Goal: Information Seeking & Learning: Check status

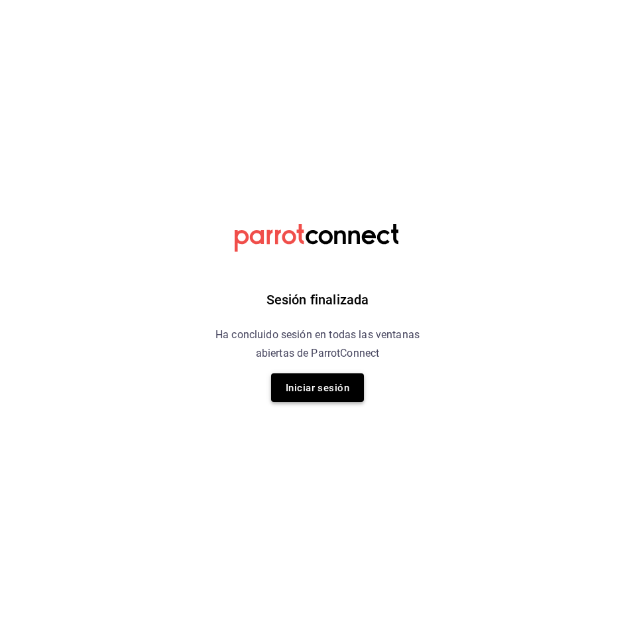
click at [323, 385] on font "Iniciar sesión" at bounding box center [318, 388] width 64 height 12
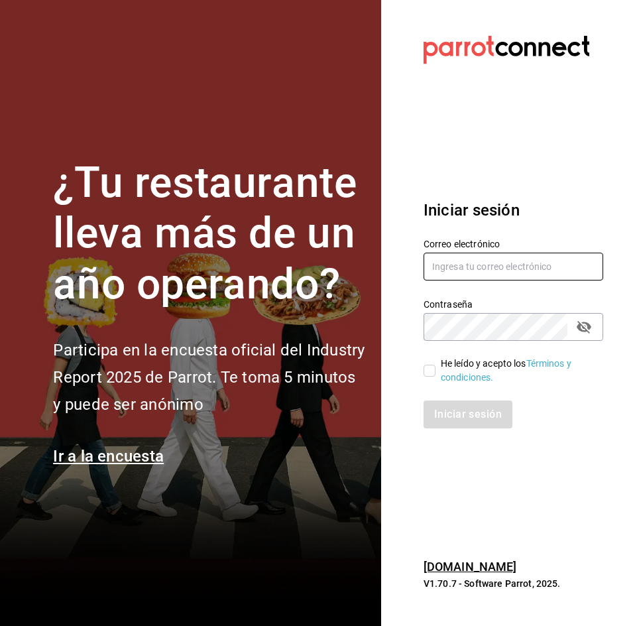
type input "multiuser@peace.com"
click at [443, 366] on font "He leído y acepto los" at bounding box center [484, 363] width 86 height 11
click at [436, 366] on input "He leído y acepto los Términos y condiciones." at bounding box center [430, 371] width 12 height 12
checkbox input "true"
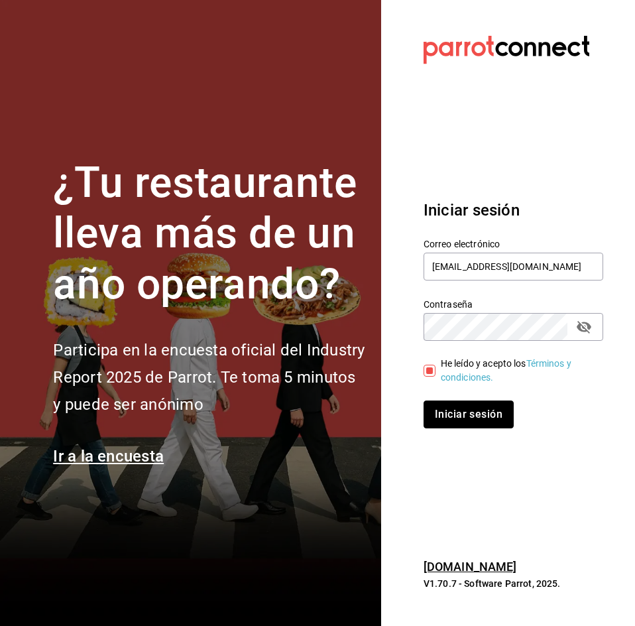
click at [440, 423] on button "Iniciar sesión" at bounding box center [469, 415] width 90 height 28
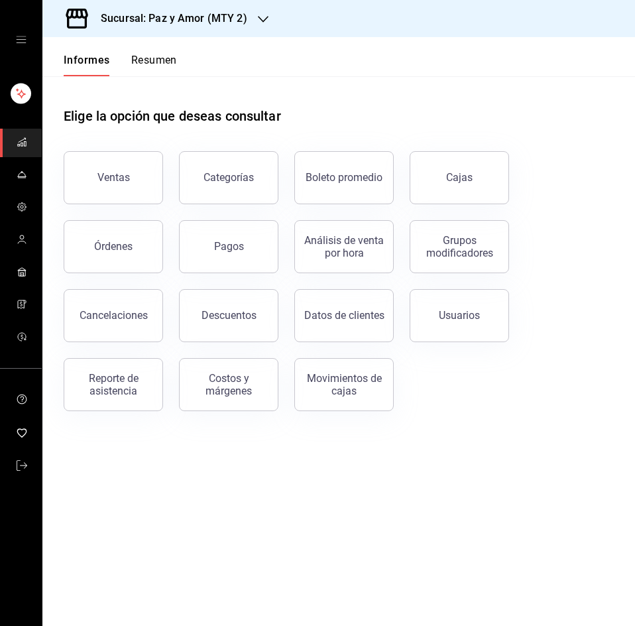
click at [128, 59] on div "Informes Resumen" at bounding box center [120, 64] width 113 height 23
click at [140, 64] on font "Resumen" at bounding box center [154, 60] width 46 height 13
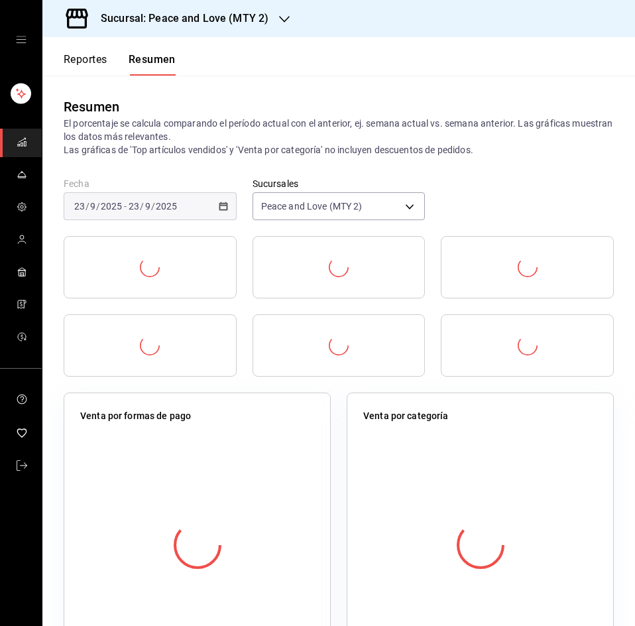
click at [174, 30] on div "Sucursal: Peace and Love (MTY 2)" at bounding box center [174, 18] width 242 height 37
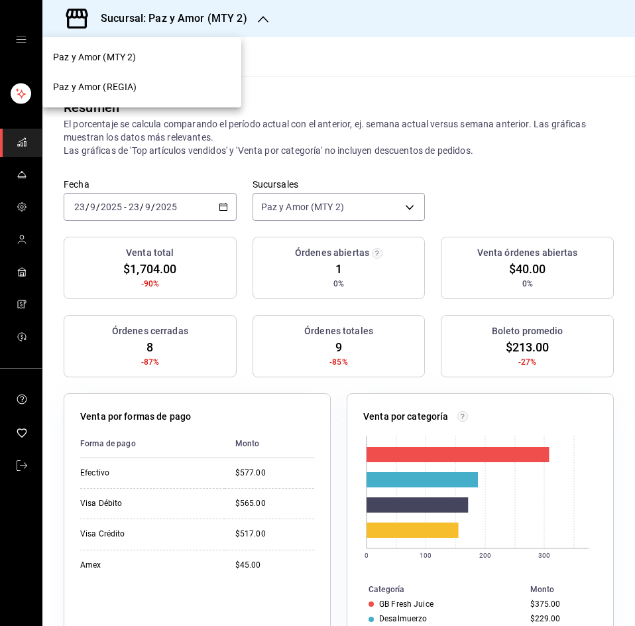
click at [147, 92] on div "Paz y Amor (REGIA)" at bounding box center [142, 87] width 178 height 14
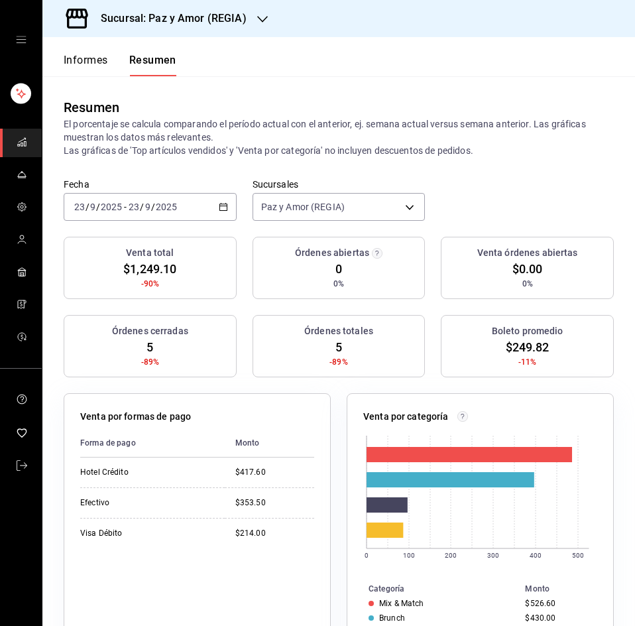
click at [219, 205] on icon "button" at bounding box center [223, 206] width 9 height 9
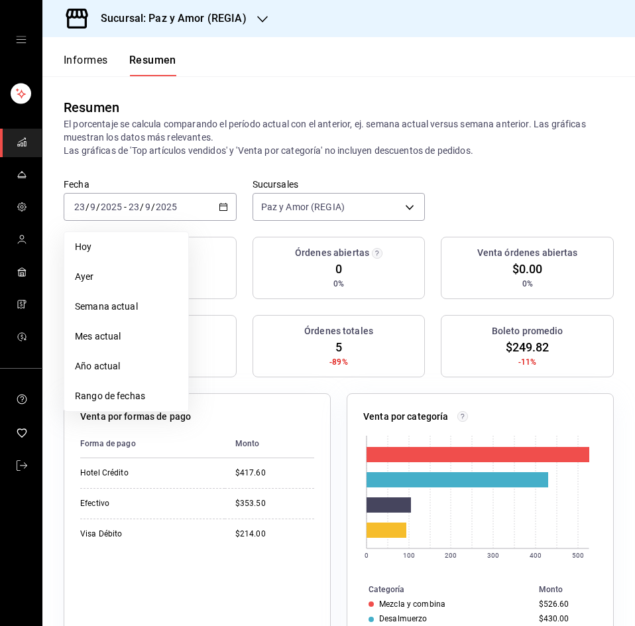
click at [109, 391] on span "Rango de fechas" at bounding box center [126, 396] width 103 height 14
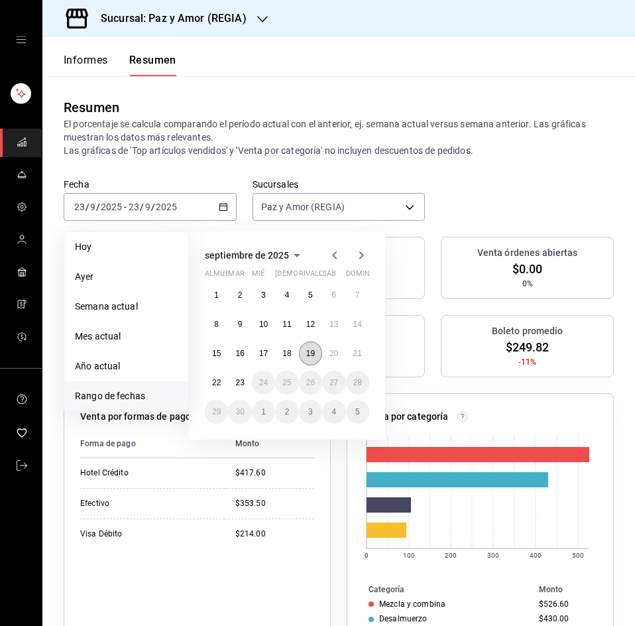
click at [306, 355] on font "19" at bounding box center [310, 353] width 9 height 9
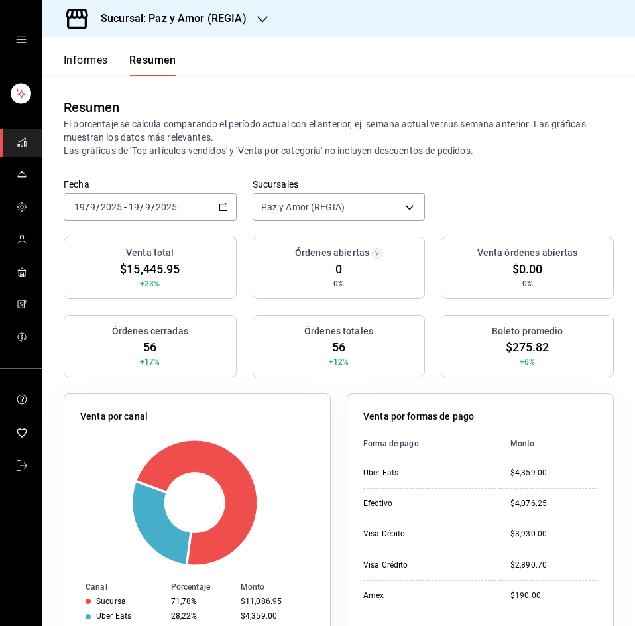
click at [428, 410] on p "Venta por formas de pago" at bounding box center [418, 417] width 111 height 14
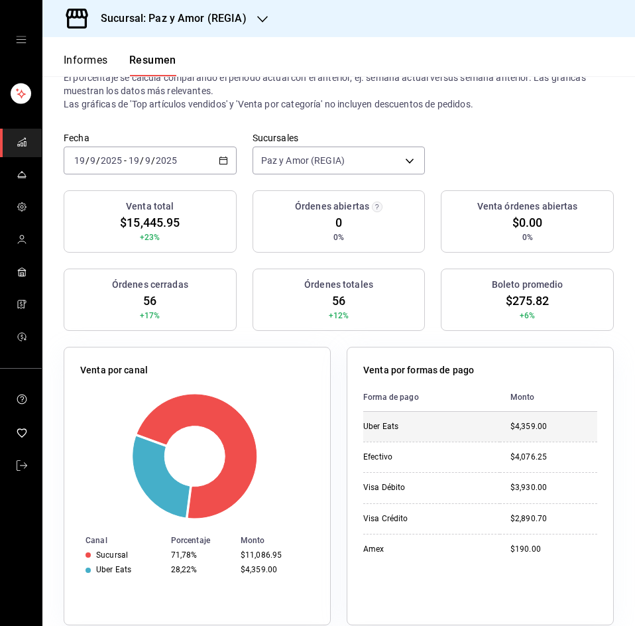
scroll to position [66, 0]
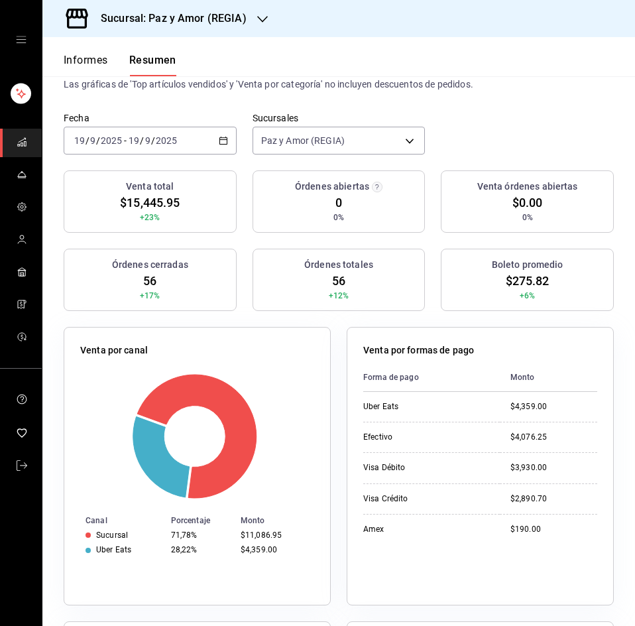
click at [218, 15] on font "Sucursal: Paz y Amor (REGIA)" at bounding box center [174, 18] width 146 height 13
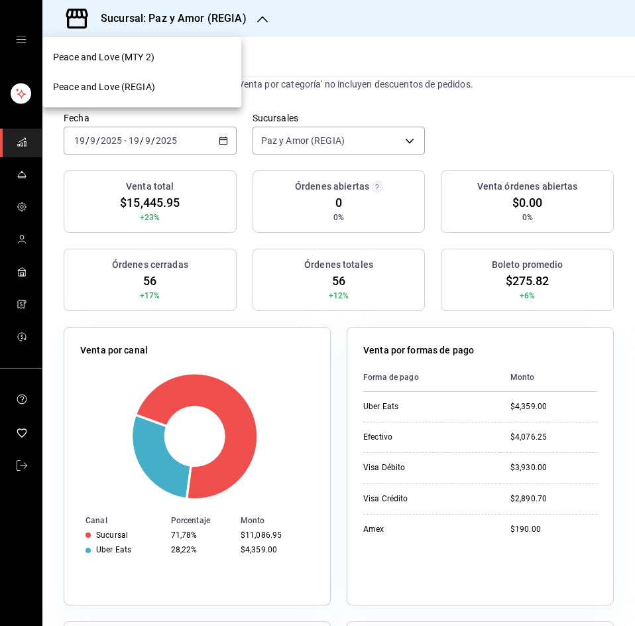
click at [132, 54] on span "Peace and Love (MTY 2)" at bounding box center [103, 57] width 101 height 14
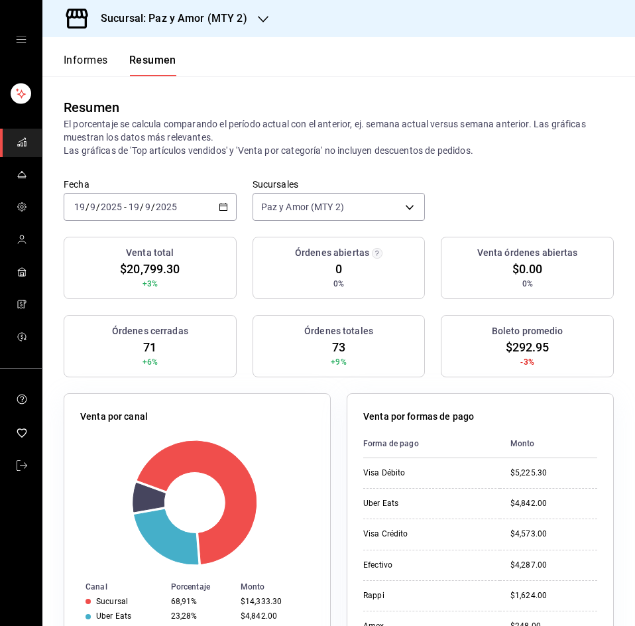
click at [543, 432] on th "Monto" at bounding box center [548, 443] width 97 height 29
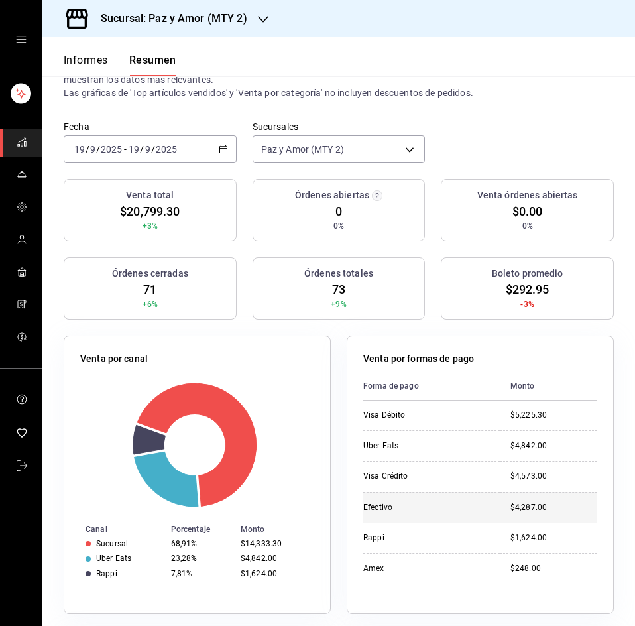
scroll to position [133, 0]
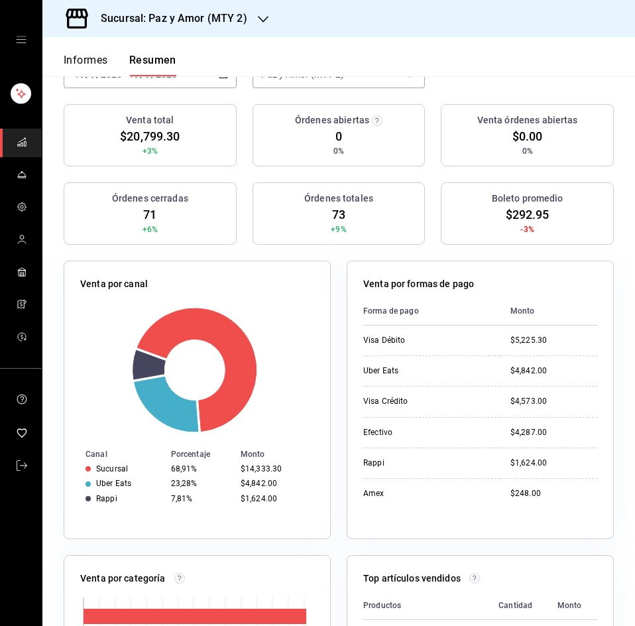
click at [192, 11] on h3 "Sucursal: Paz y Amor (MTY 2)" at bounding box center [168, 19] width 157 height 16
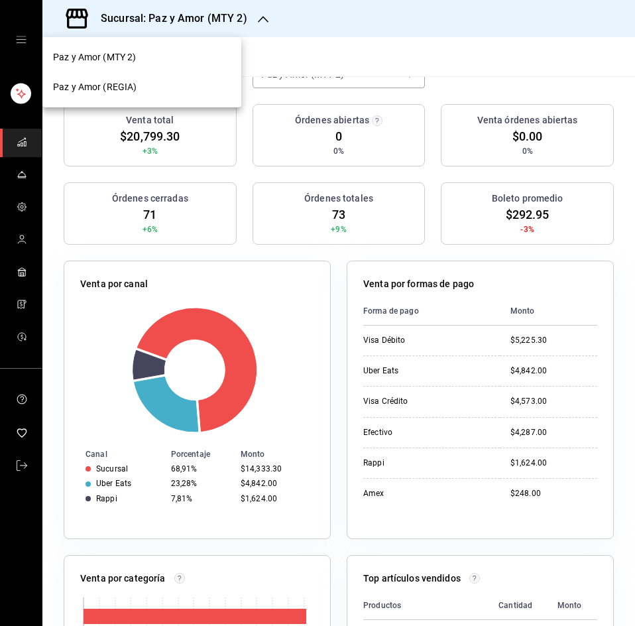
click at [159, 92] on div "Paz y Amor (REGIA)" at bounding box center [142, 87] width 178 height 14
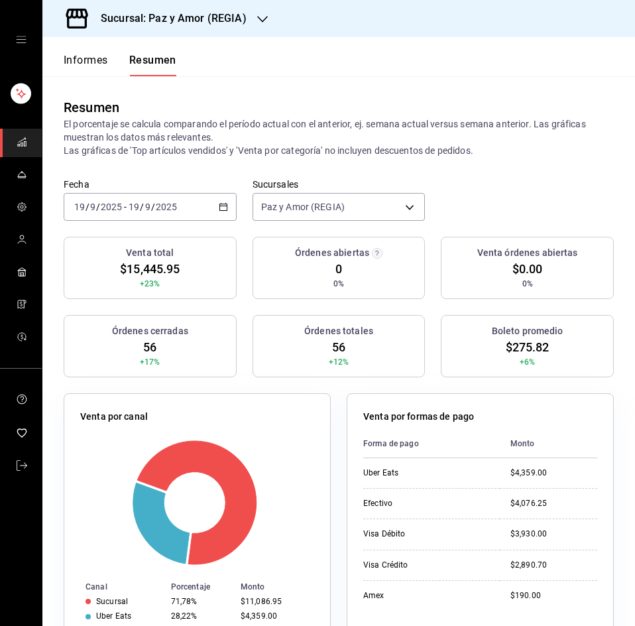
click at [225, 206] on div "2025-09-19 19 / 9 / 2025 - 2025-09-19 19 / 9 / 2025" at bounding box center [150, 207] width 173 height 28
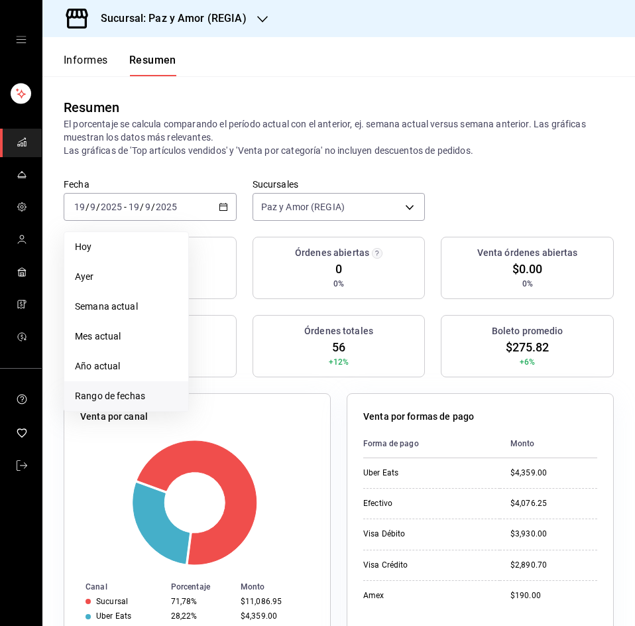
click at [115, 392] on span "Rango de fechas" at bounding box center [126, 396] width 103 height 14
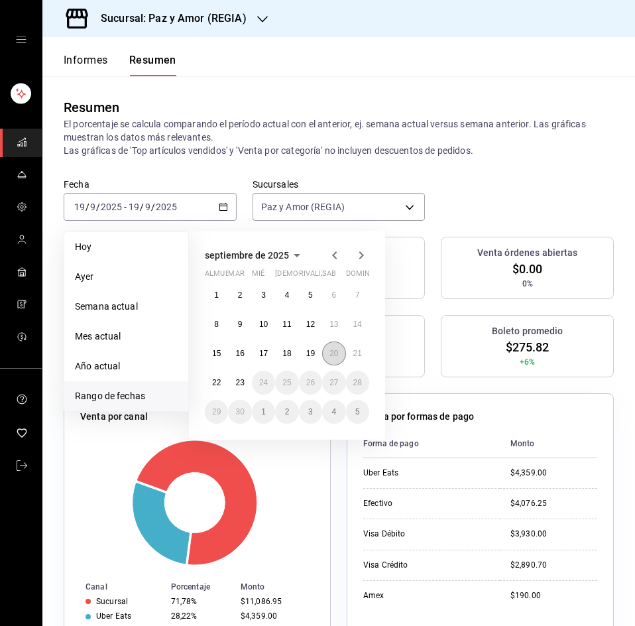
click at [340, 353] on button "20" at bounding box center [333, 354] width 23 height 24
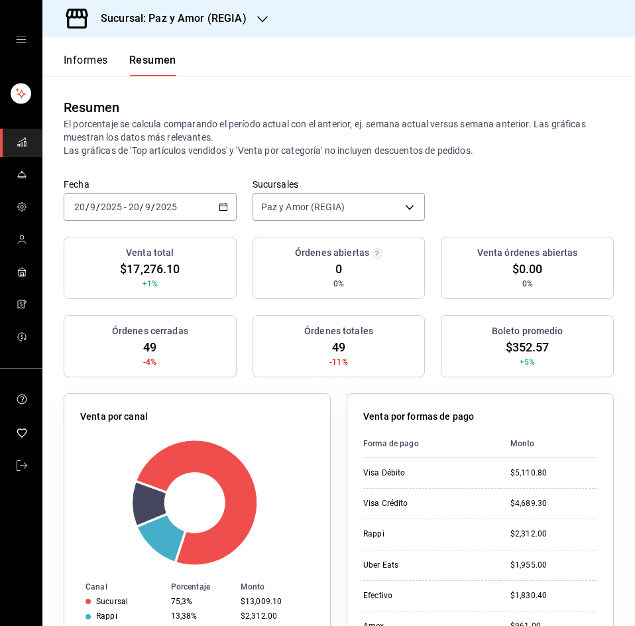
click at [561, 414] on div "Venta por formas de pago" at bounding box center [480, 419] width 234 height 19
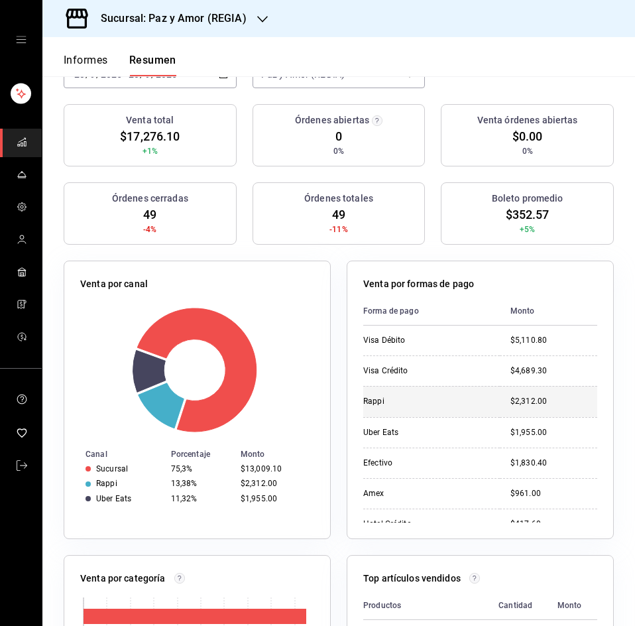
click at [511, 407] on div "$2,312.00" at bounding box center [554, 401] width 87 height 11
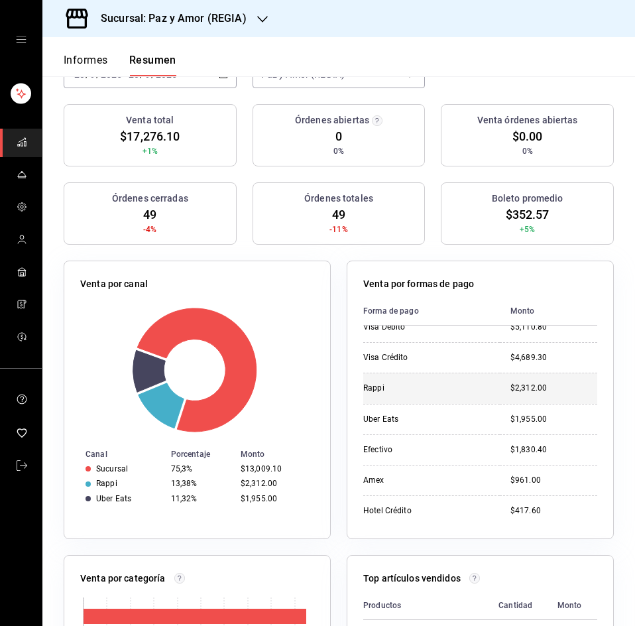
scroll to position [17, 0]
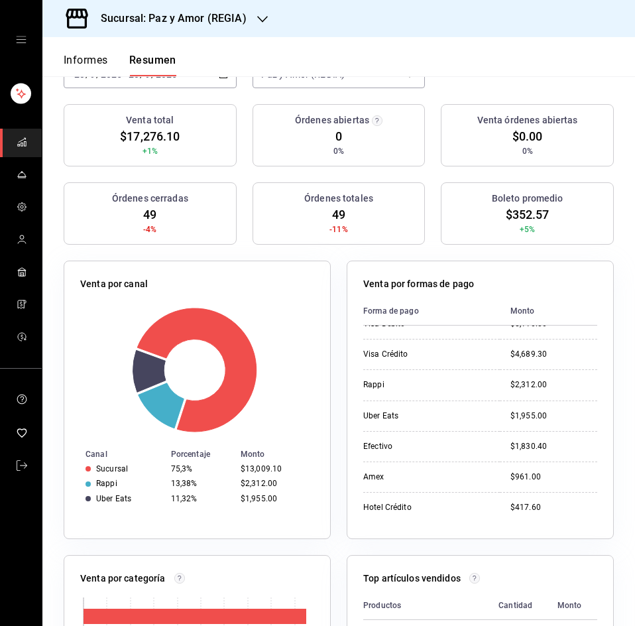
click at [194, 6] on div "Sucursal: Paz y Amor (REGIA)" at bounding box center [163, 18] width 220 height 37
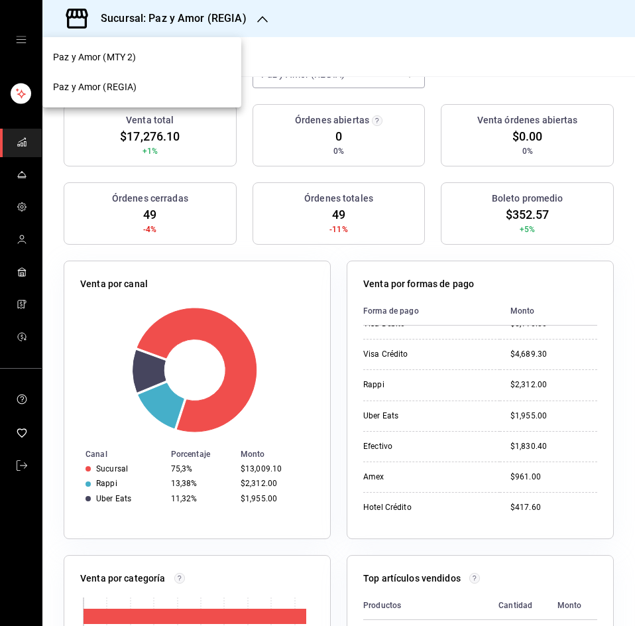
click at [128, 61] on font "Paz y Amor (MTY 2)" at bounding box center [94, 57] width 83 height 11
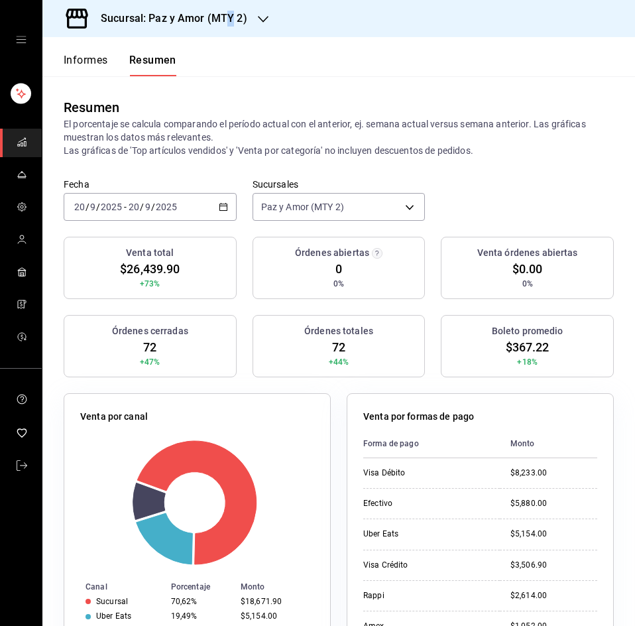
click at [231, 11] on h3 "Sucursal: Paz y Amor (MTY 2)" at bounding box center [168, 19] width 157 height 16
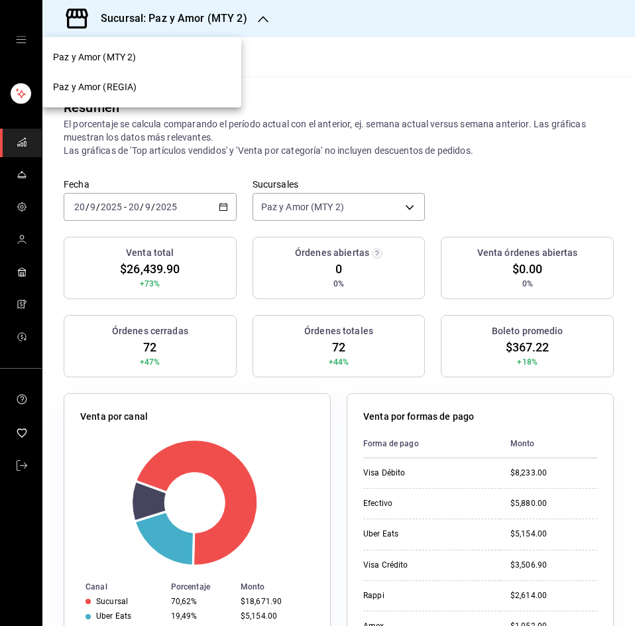
click at [458, 86] on div at bounding box center [317, 313] width 635 height 626
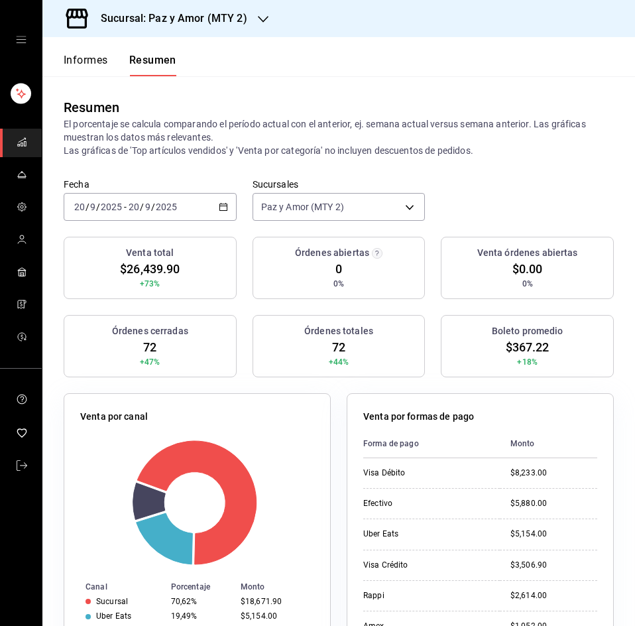
click at [512, 446] on font "Monto" at bounding box center [523, 443] width 25 height 9
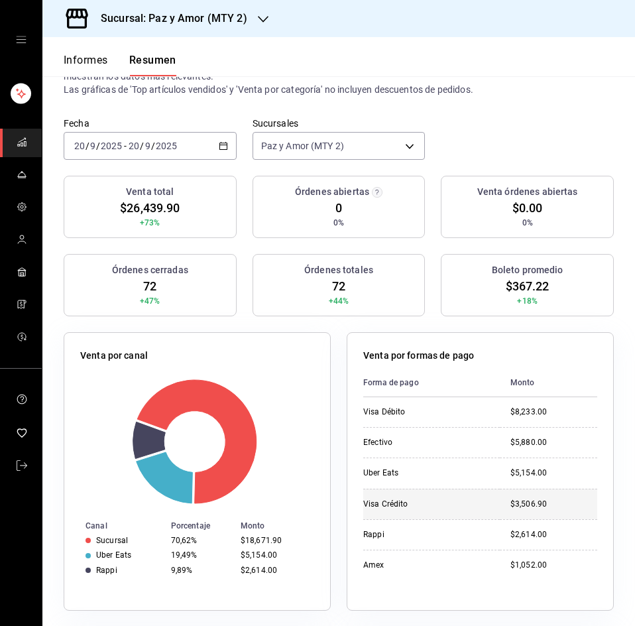
scroll to position [133, 0]
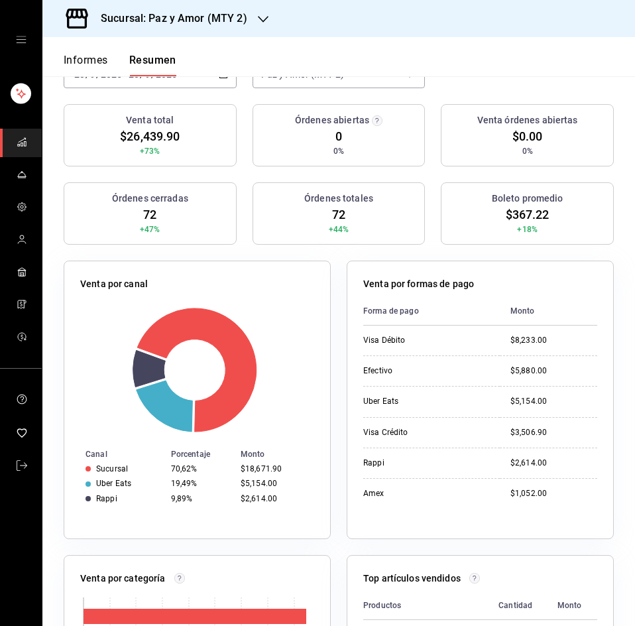
click at [241, 15] on font "Sucursal: Paz y Amor (MTY 2)" at bounding box center [174, 18] width 147 height 13
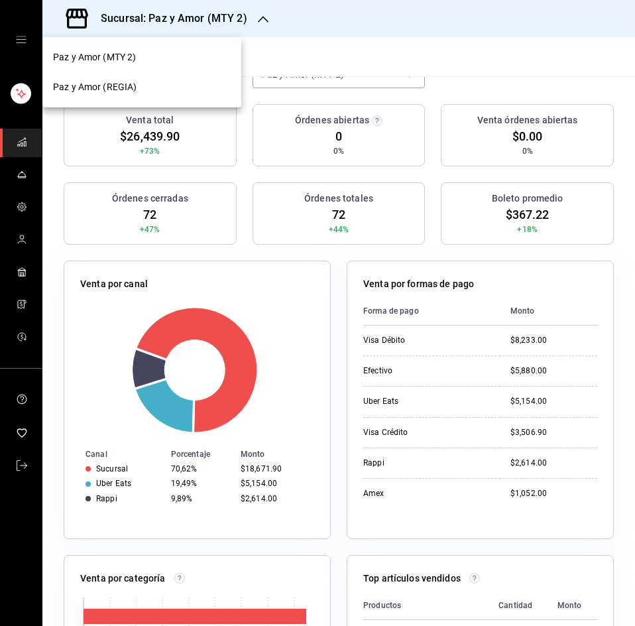
click at [178, 92] on div "Paz y Amor (REGIA)" at bounding box center [142, 87] width 178 height 14
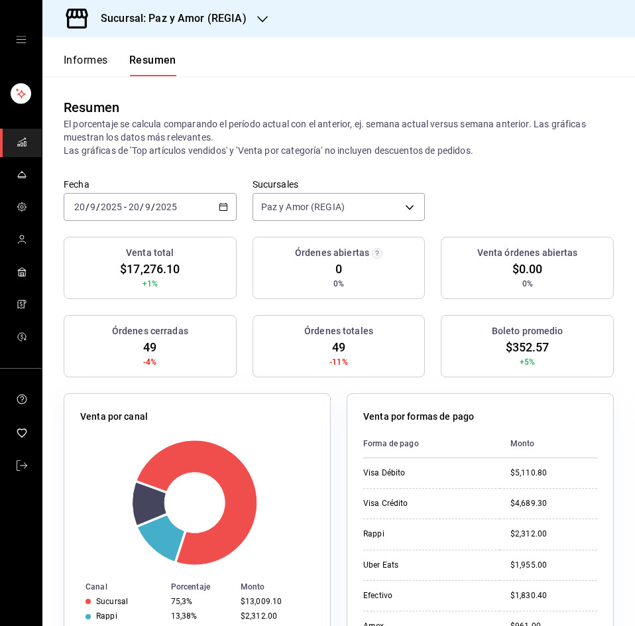
click at [220, 210] on icon "button" at bounding box center [223, 206] width 9 height 9
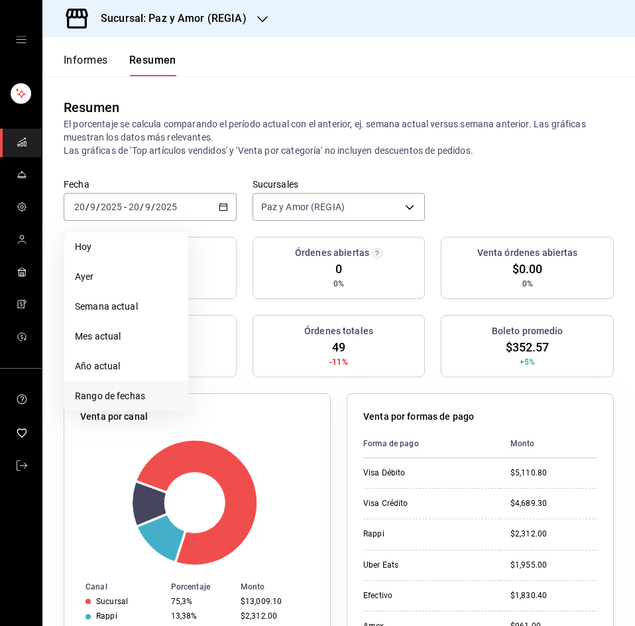
click at [116, 401] on font "Rango de fechas" at bounding box center [110, 396] width 70 height 11
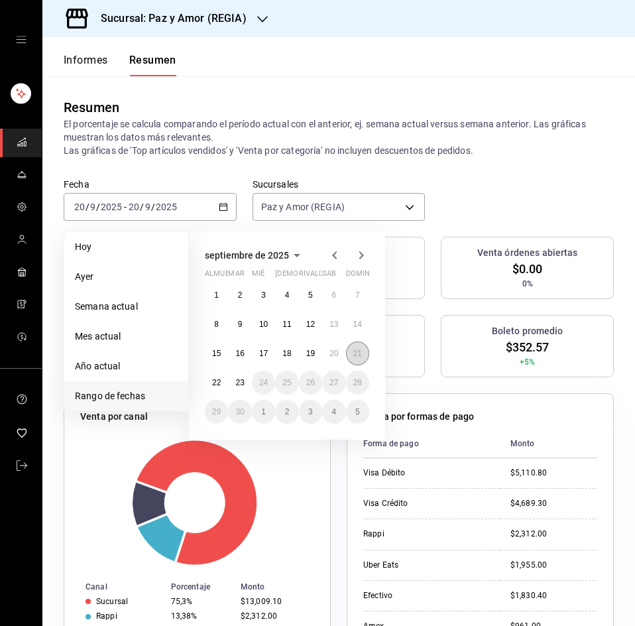
click at [364, 352] on button "21" at bounding box center [357, 354] width 23 height 24
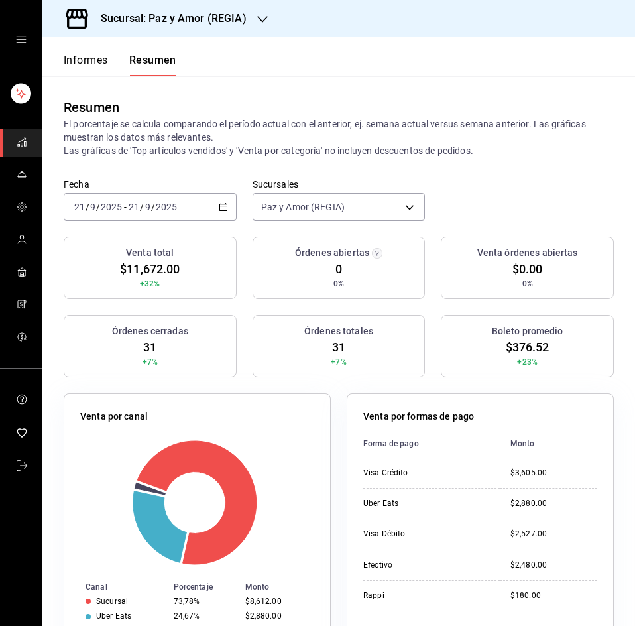
click at [532, 197] on div "Fecha 2025-09-21 21 / 9 / 2025 - 2025-09-21 21 / 9 / 2025 Sucursales Paz y Amor…" at bounding box center [338, 207] width 593 height 58
click at [170, 23] on font "Sucursal: Paz y Amor (REGIA)" at bounding box center [174, 18] width 146 height 13
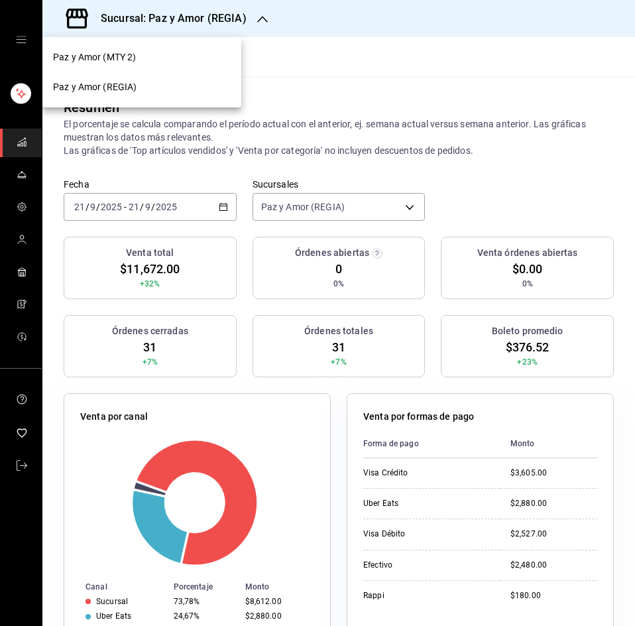
click at [349, 144] on div at bounding box center [317, 313] width 635 height 626
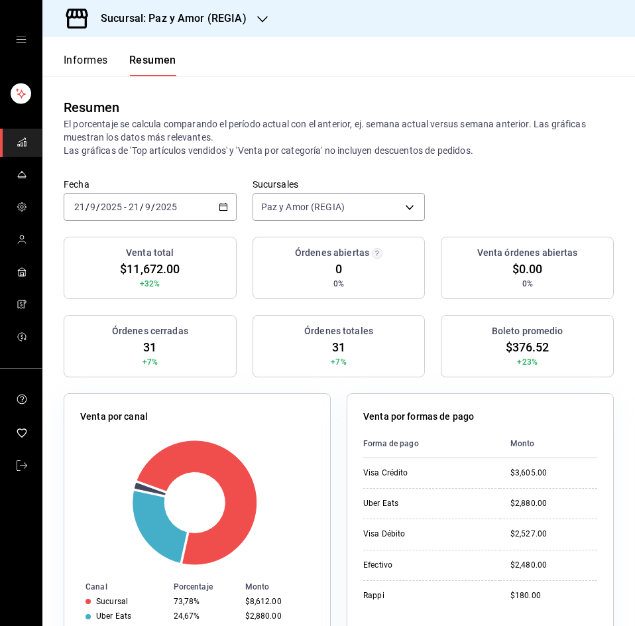
click at [525, 414] on div "Venta por formas de pago" at bounding box center [480, 419] width 234 height 19
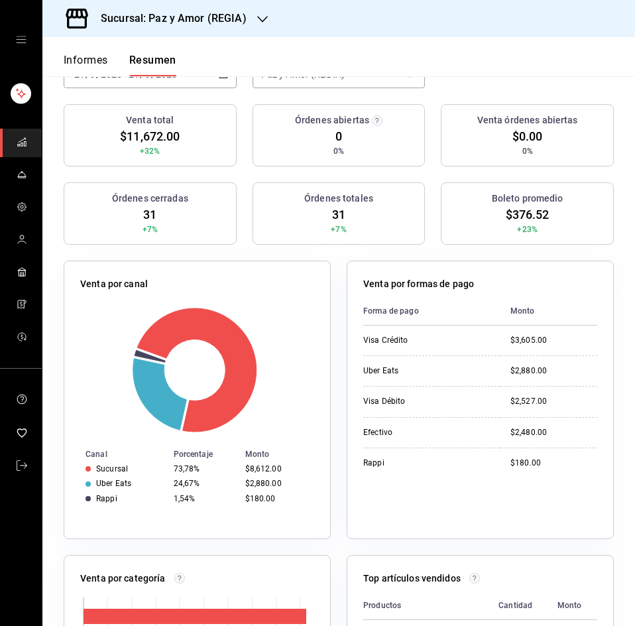
click at [187, 20] on font "Sucursal: Paz y Amor (REGIA)" at bounding box center [174, 18] width 146 height 13
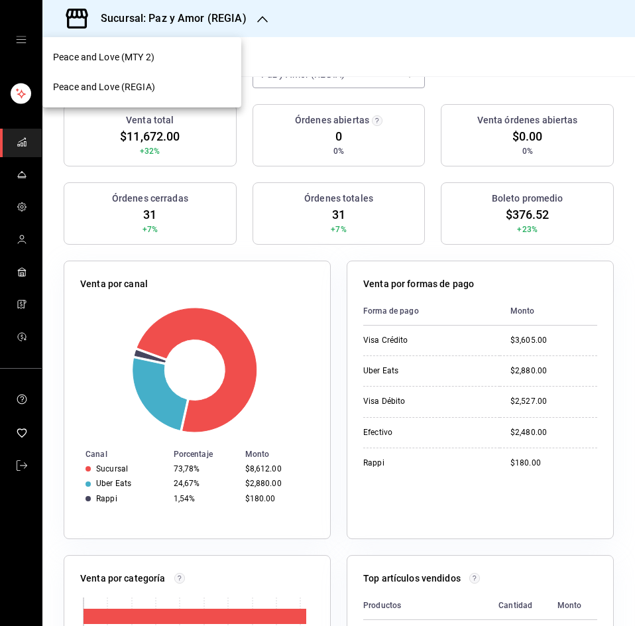
click at [139, 64] on span "Peace and Love (MTY 2)" at bounding box center [103, 57] width 101 height 14
